Goal: Task Accomplishment & Management: Use online tool/utility

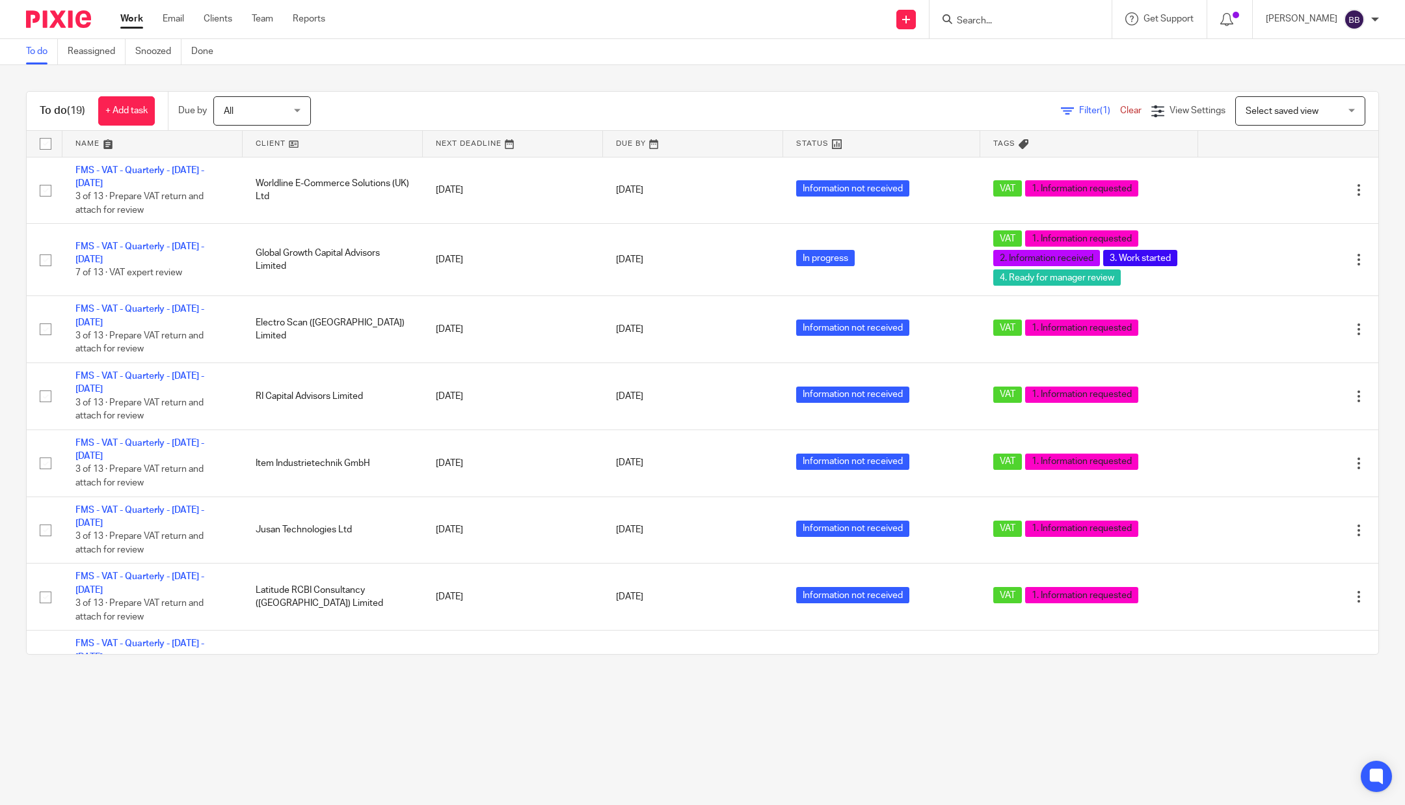
click at [969, 20] on input "Search" at bounding box center [1014, 22] width 117 height 12
type input "italmat"
click at [1040, 87] on link at bounding box center [1034, 91] width 163 height 20
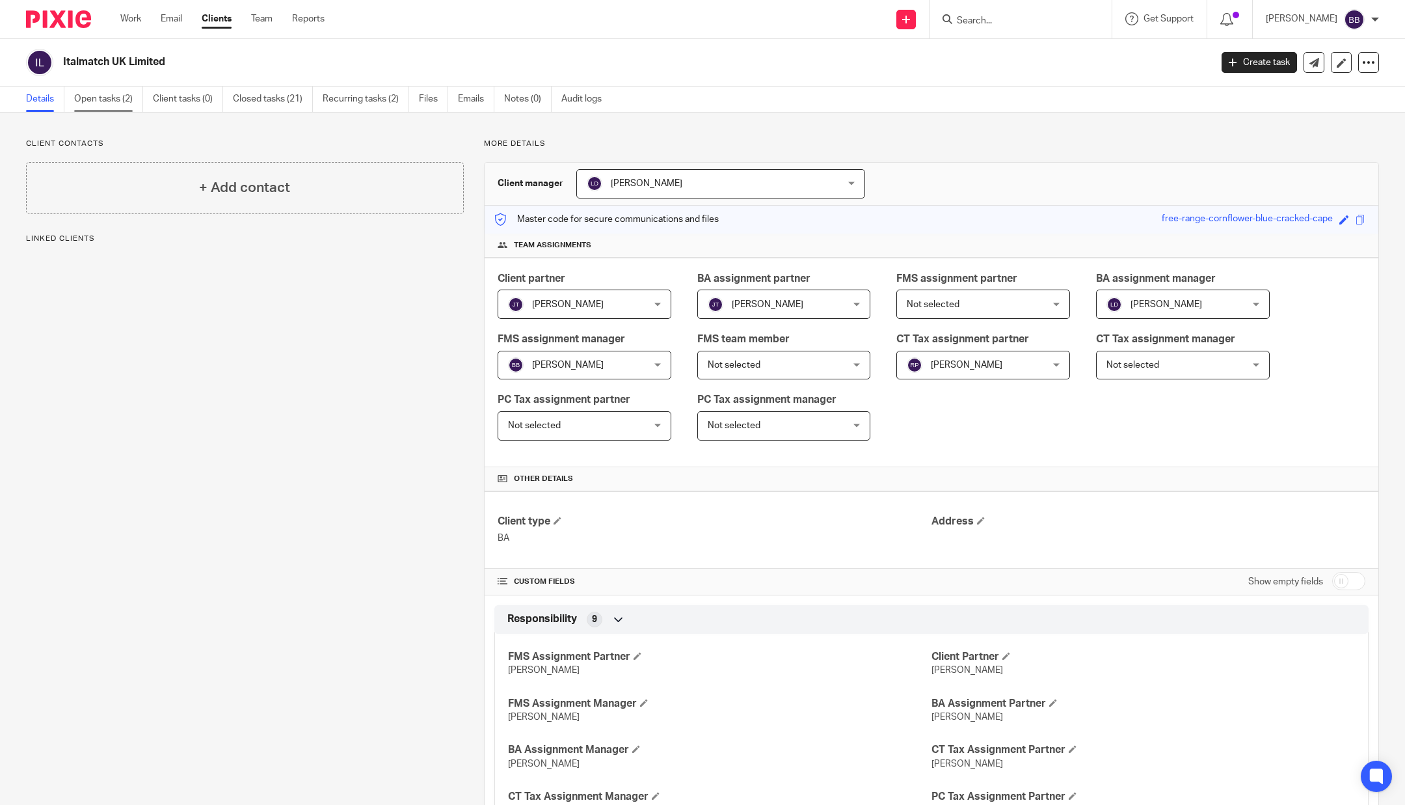
click at [81, 96] on link "Open tasks (2)" at bounding box center [108, 99] width 69 height 25
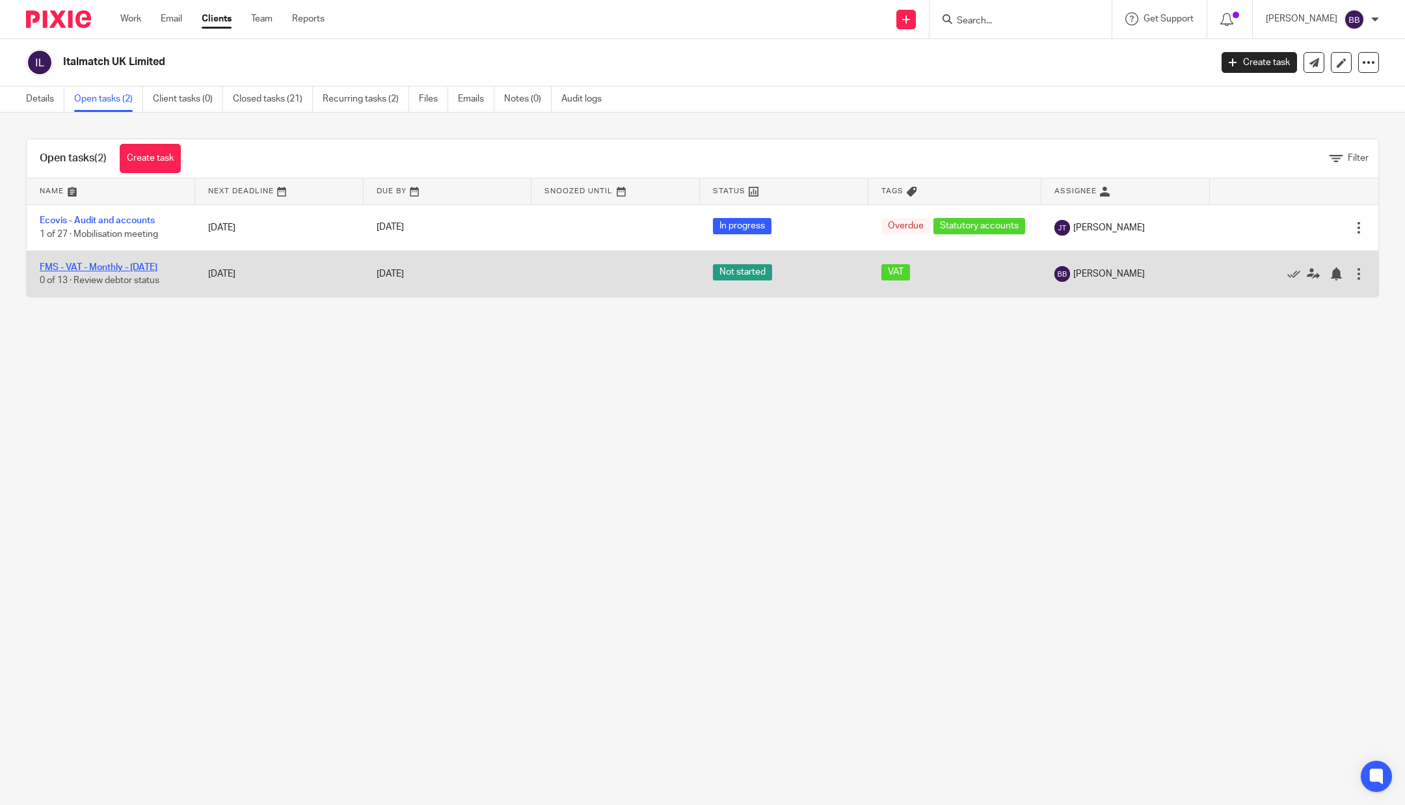
click at [125, 270] on link "FMS - VAT - Monthly - [DATE]" at bounding box center [99, 267] width 118 height 9
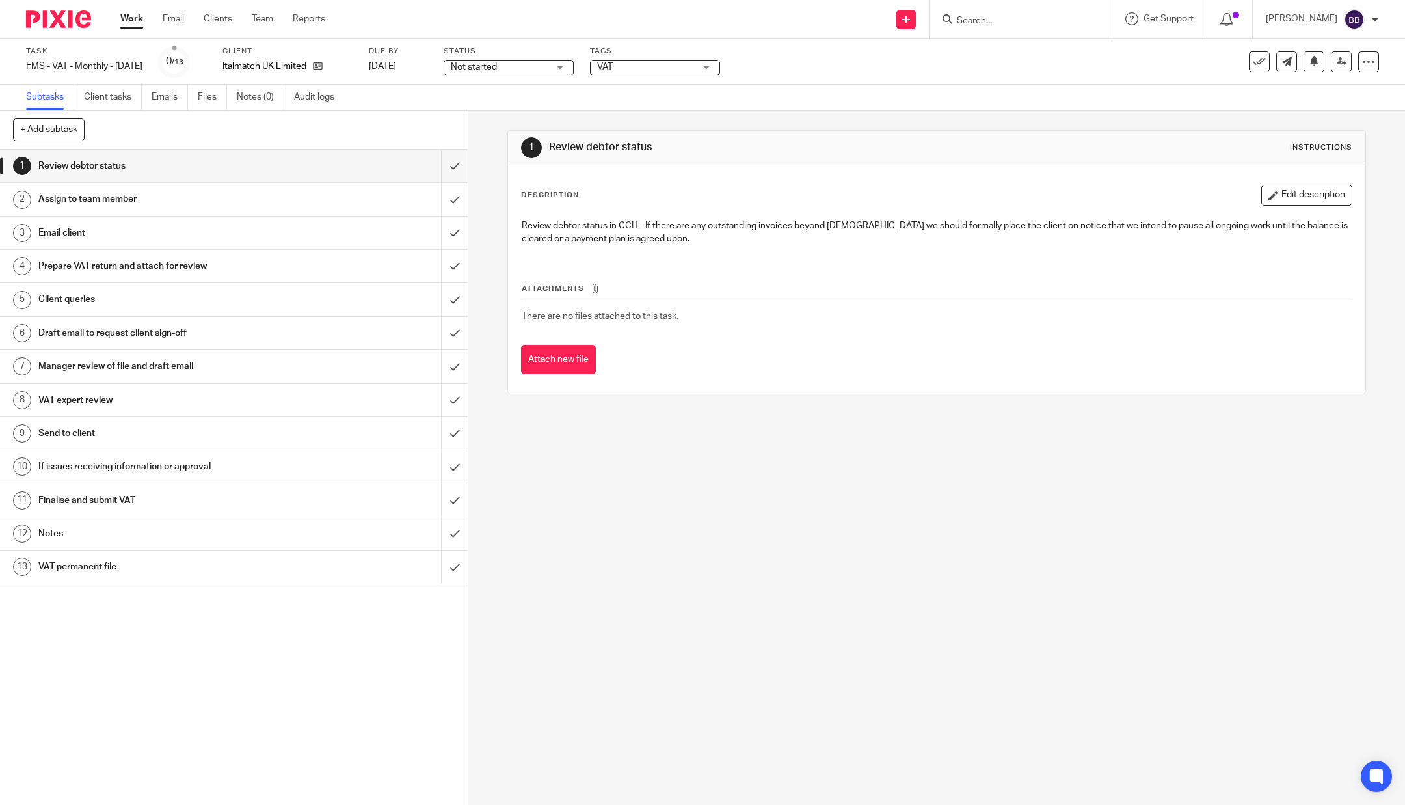
click at [125, 270] on h1 "Prepare VAT return and attach for review" at bounding box center [168, 266] width 260 height 20
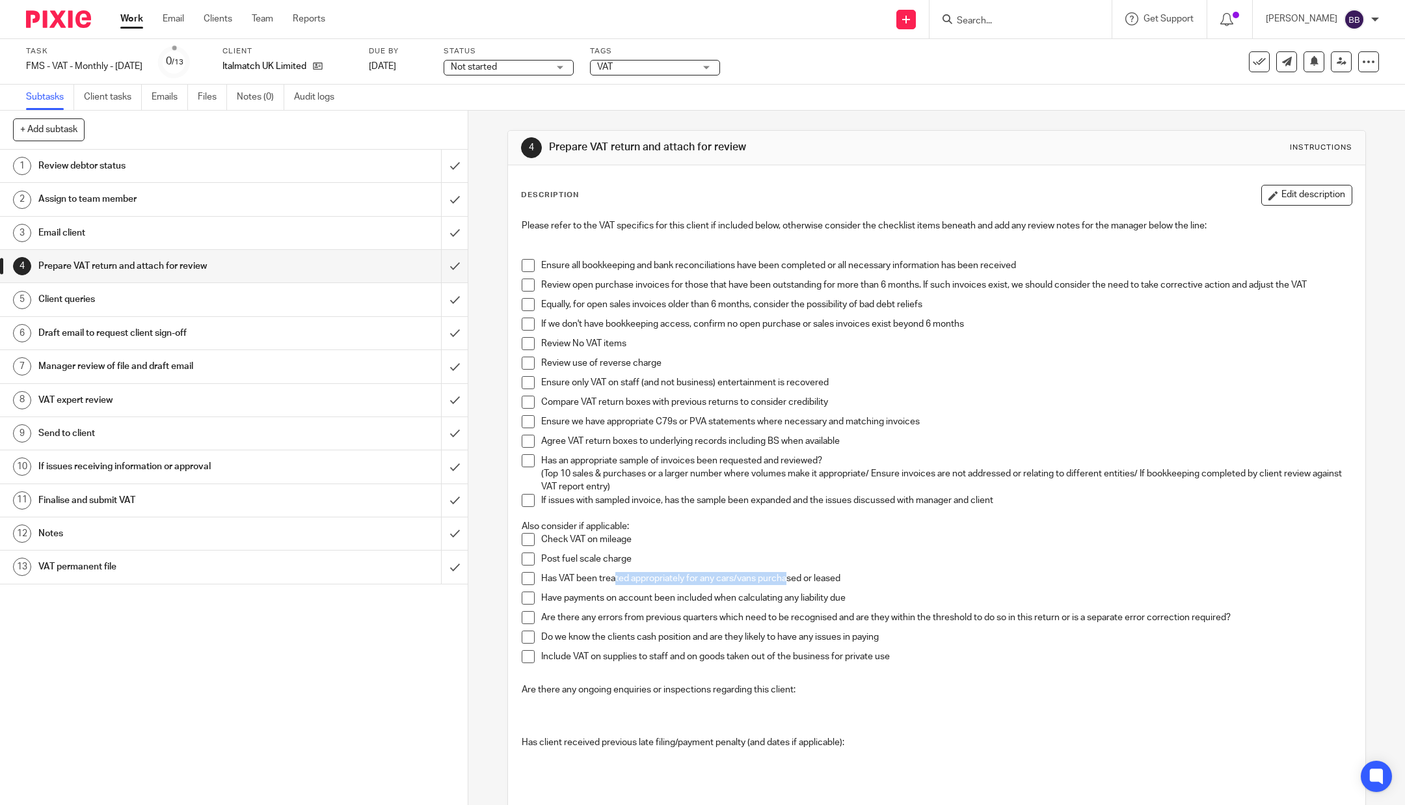
drag, startPoint x: 607, startPoint y: 571, endPoint x: 782, endPoint y: 582, distance: 175.3
click at [782, 582] on p "Has VAT been treated appropriately for any cars/vans purchased or leased" at bounding box center [946, 578] width 811 height 13
drag, startPoint x: 683, startPoint y: 593, endPoint x: 851, endPoint y: 593, distance: 167.9
click at [851, 593] on p "Have payments on account been included when calculating any liability due" at bounding box center [946, 597] width 811 height 13
drag, startPoint x: 584, startPoint y: 612, endPoint x: 933, endPoint y: 618, distance: 349.5
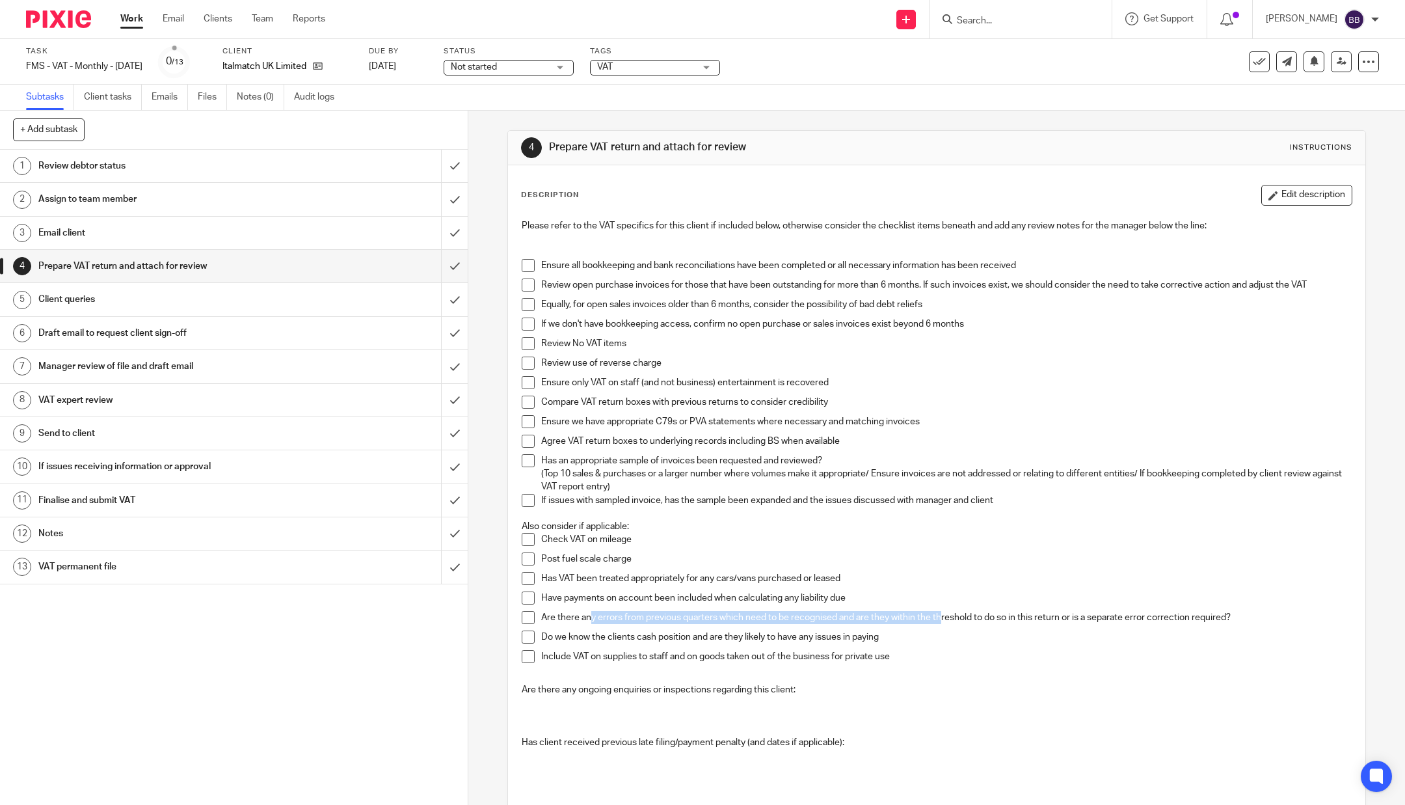
click at [933, 618] on p "Are there any errors from previous quarters which need to be recognised and are…" at bounding box center [946, 617] width 811 height 13
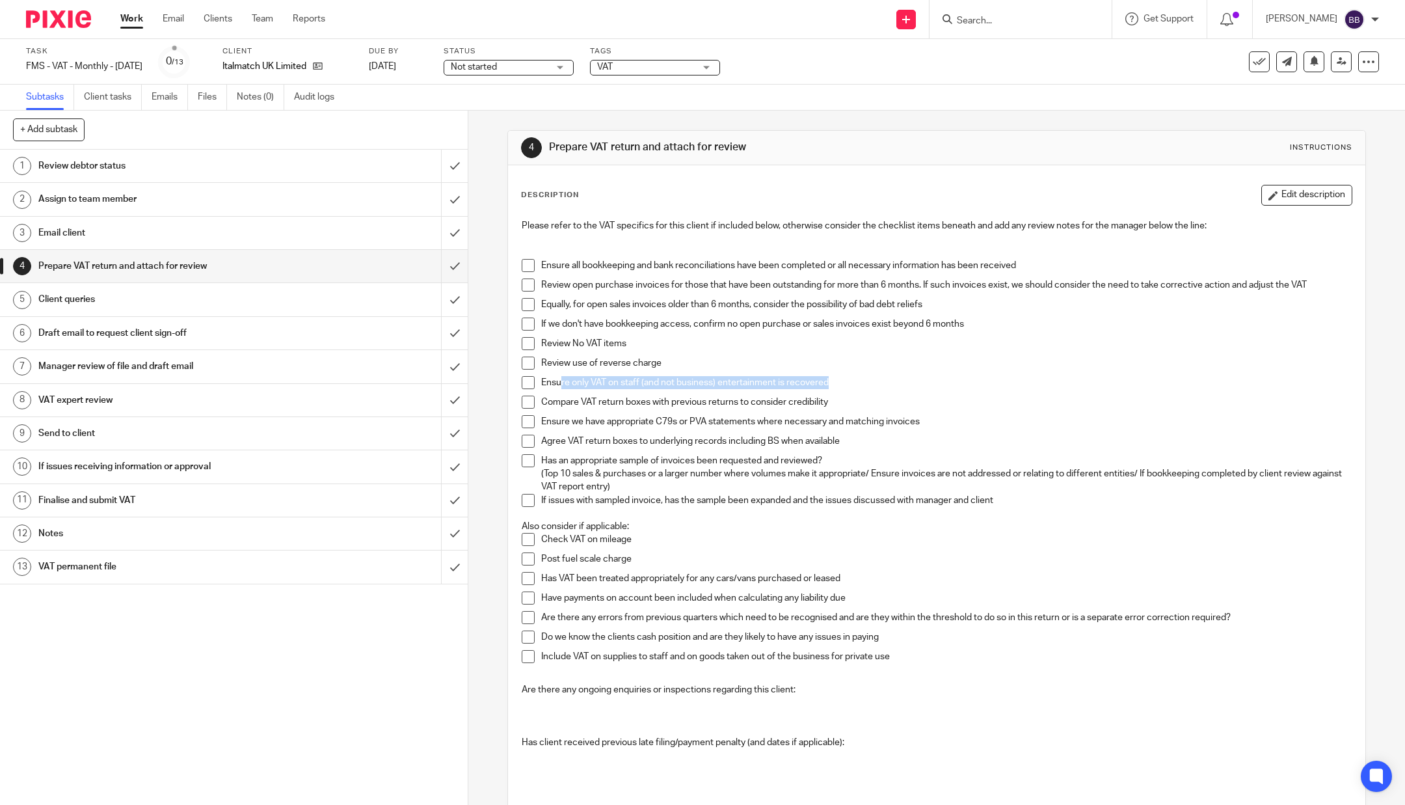
drag, startPoint x: 552, startPoint y: 376, endPoint x: 834, endPoint y: 381, distance: 281.8
click at [834, 381] on p "Ensure only VAT on staff (and not business) entertainment is recovered" at bounding box center [946, 382] width 811 height 13
click at [375, 164] on div "Review debtor status" at bounding box center [233, 166] width 390 height 20
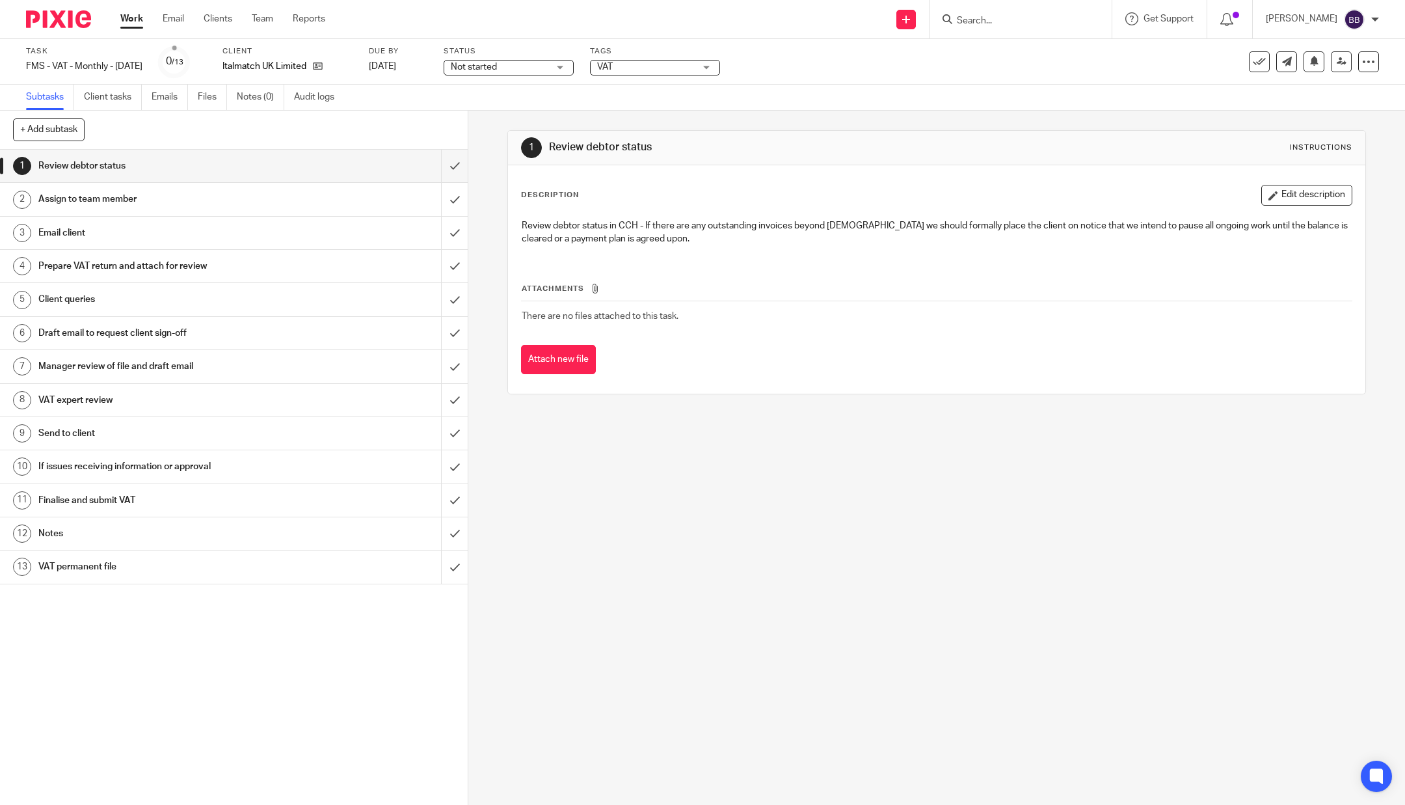
click at [62, 328] on h1 "Draft email to request client sign-off" at bounding box center [168, 333] width 260 height 20
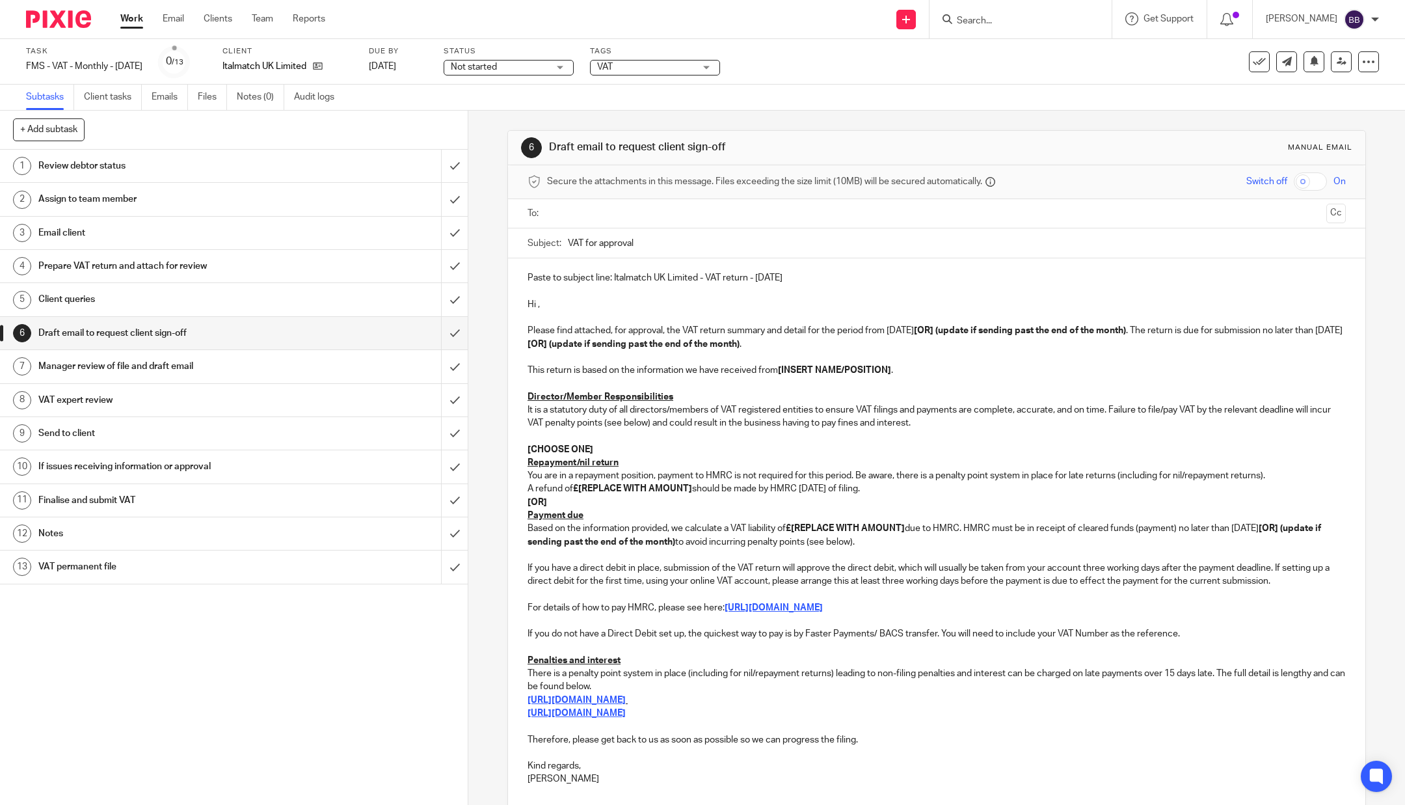
scroll to position [105, 0]
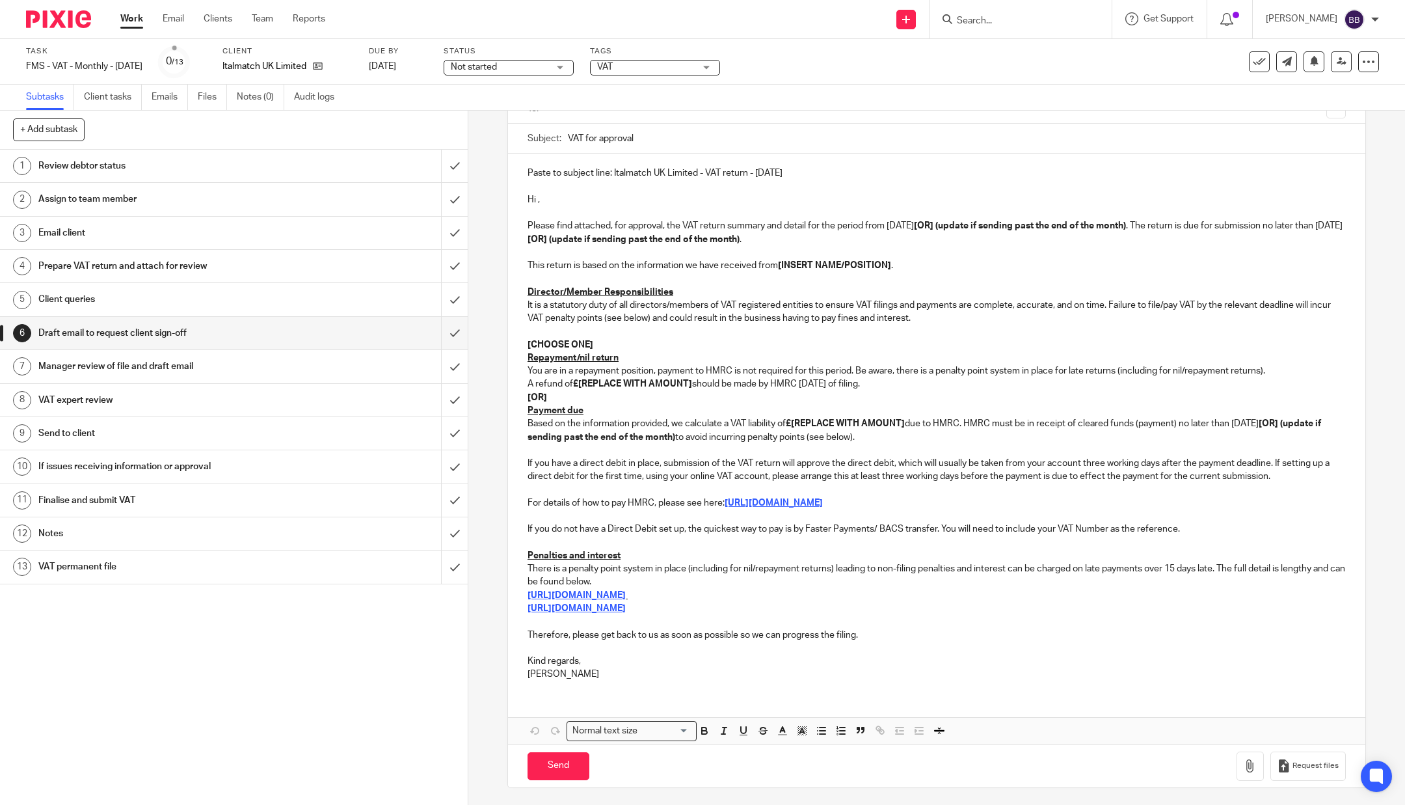
click at [220, 354] on link "7 Manager review of file and draft email" at bounding box center [220, 366] width 441 height 33
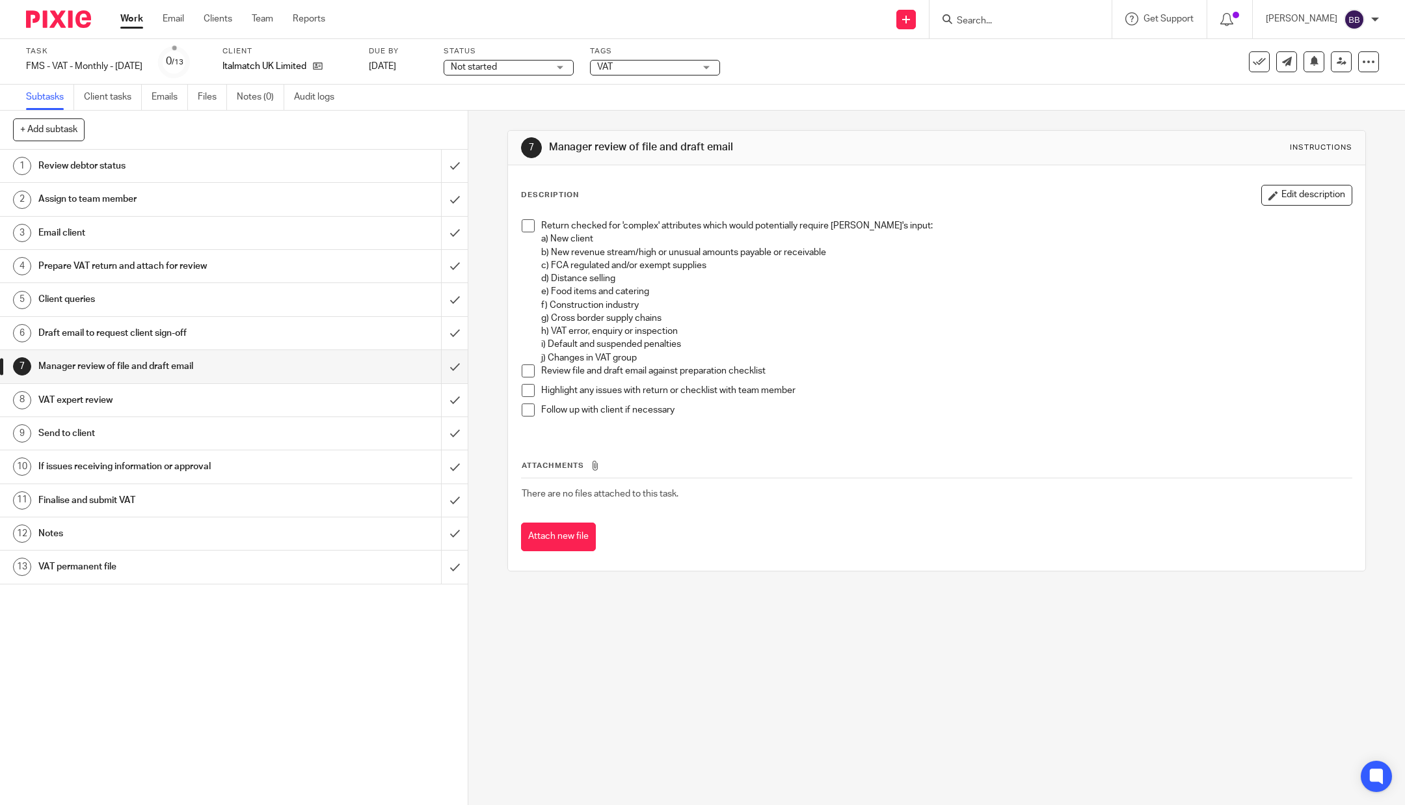
click at [226, 390] on h1 "VAT expert review" at bounding box center [168, 400] width 260 height 20
